Goal: Task Accomplishment & Management: Manage account settings

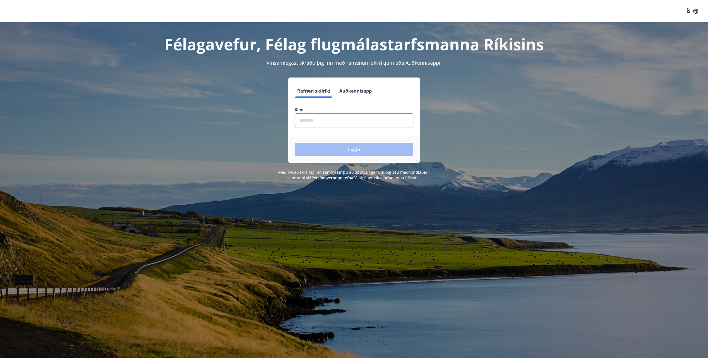
click at [304, 114] on input "phone" at bounding box center [354, 121] width 118 height 14
type input "********"
click at [295, 143] on button "Login" at bounding box center [354, 149] width 118 height 13
